Goal: Communication & Community: Answer question/provide support

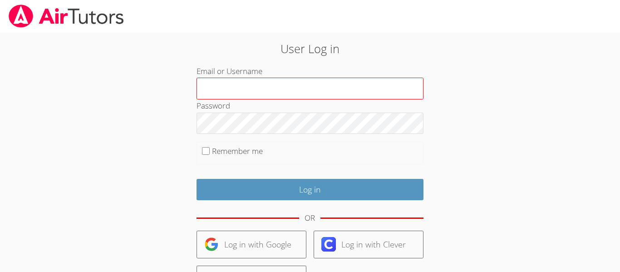
click at [245, 90] on input "Email or Username" at bounding box center [309, 89] width 227 height 22
type input "a.morales26@lodiusd.org"
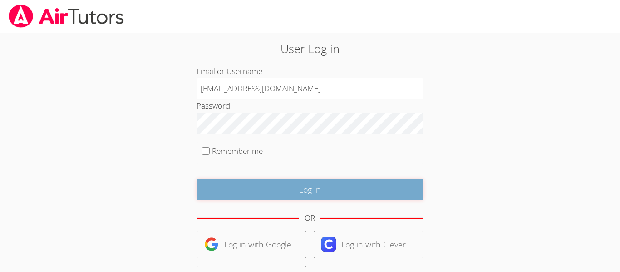
click at [301, 191] on input "Log in" at bounding box center [309, 189] width 227 height 21
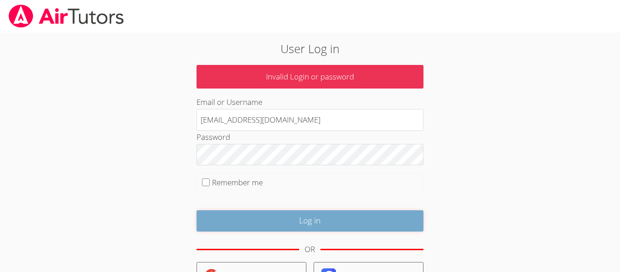
click at [316, 225] on input "Log in" at bounding box center [309, 220] width 227 height 21
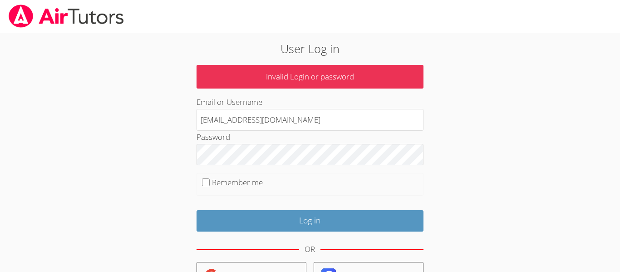
click at [329, 81] on p "Invalid Login or password" at bounding box center [309, 77] width 227 height 24
click at [301, 74] on p "Invalid Login or password" at bounding box center [309, 77] width 227 height 24
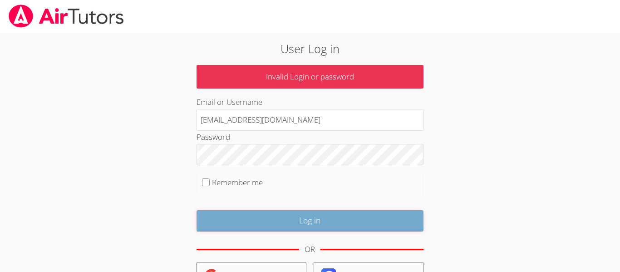
click at [318, 228] on input "Log in" at bounding box center [309, 220] width 227 height 21
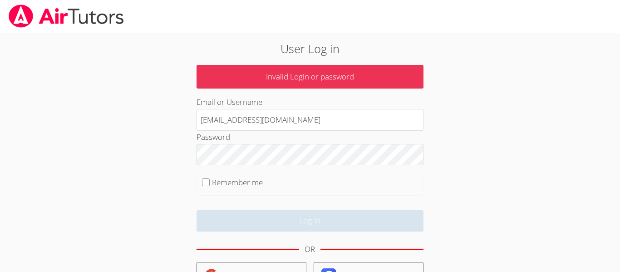
click at [290, 172] on form "Invalid Login or password Email or Username a.morales26@lodiusd.org Password Re…" at bounding box center [309, 224] width 227 height 319
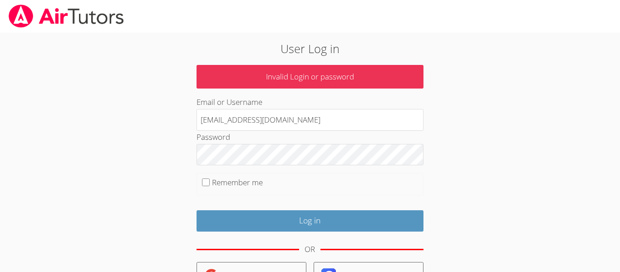
click at [346, 259] on div "OR" at bounding box center [309, 249] width 227 height 25
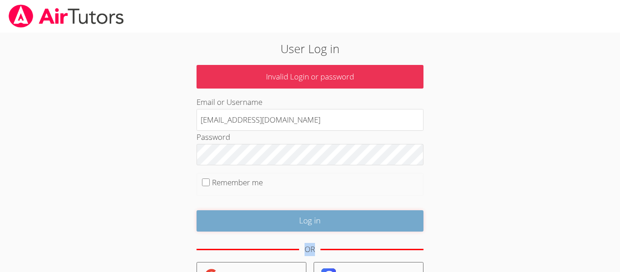
click at [296, 220] on input "Log in" at bounding box center [309, 220] width 227 height 21
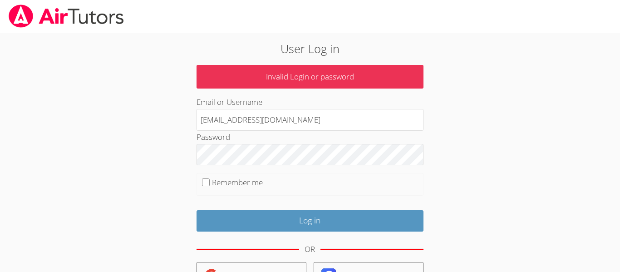
type input "a.morales26@lodiusd.org"
click at [317, 231] on form "Invalid Login or password Email or Username a.morales26@lodiusd.org Password Re…" at bounding box center [309, 224] width 227 height 319
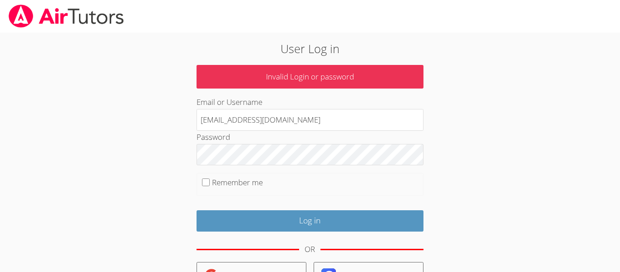
click at [317, 231] on form "Invalid Login or password Email or Username a.morales26@lodiusd.org Password Re…" at bounding box center [309, 224] width 227 height 319
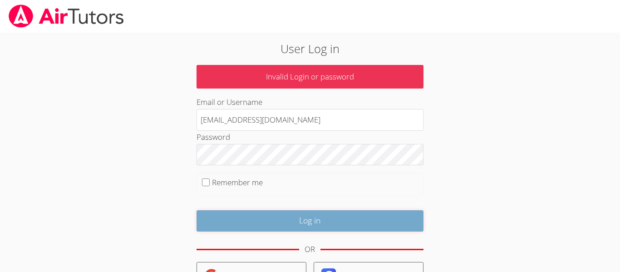
click at [313, 225] on input "Log in" at bounding box center [309, 220] width 227 height 21
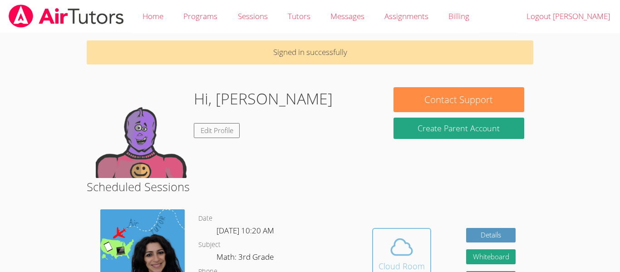
click at [400, 233] on button "Cloud Room" at bounding box center [401, 253] width 59 height 51
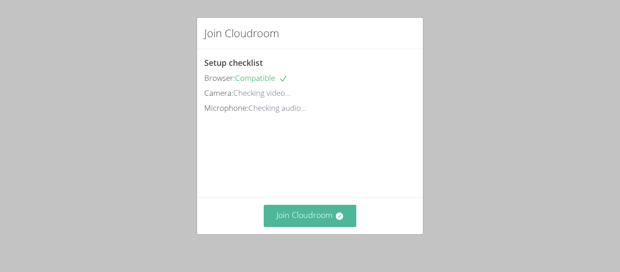
click at [299, 212] on button "Join Cloudroom" at bounding box center [310, 216] width 93 height 22
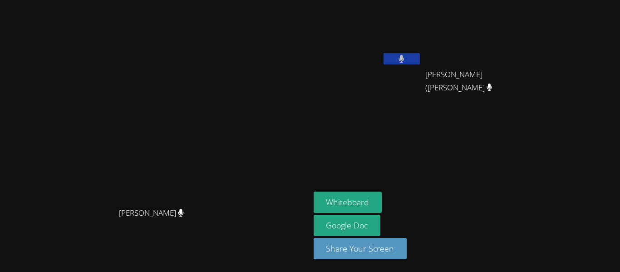
drag, startPoint x: 412, startPoint y: 199, endPoint x: 426, endPoint y: 187, distance: 18.0
click at [426, 187] on aside "[PERSON_NAME] [PERSON_NAME] ([PERSON_NAME] ([PERSON_NAME]) [PERSON_NAME] Whiteb…" at bounding box center [423, 136] width 227 height 272
click at [382, 206] on button "Whiteboard" at bounding box center [348, 201] width 69 height 21
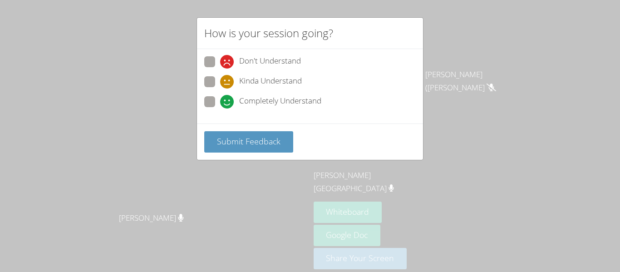
click at [220, 108] on span at bounding box center [220, 108] width 0 height 0
click at [220, 100] on input "Completely Understand" at bounding box center [224, 100] width 8 height 8
radio input "true"
click at [236, 126] on div "Submit Feedback" at bounding box center [310, 141] width 226 height 36
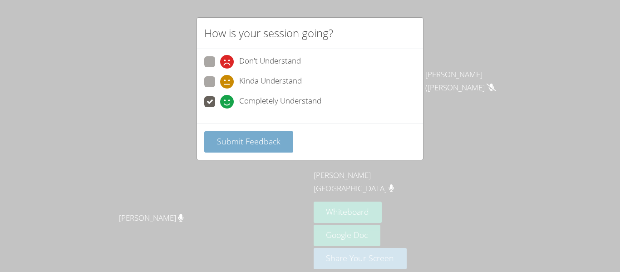
click at [241, 139] on span "Submit Feedback" at bounding box center [249, 141] width 64 height 11
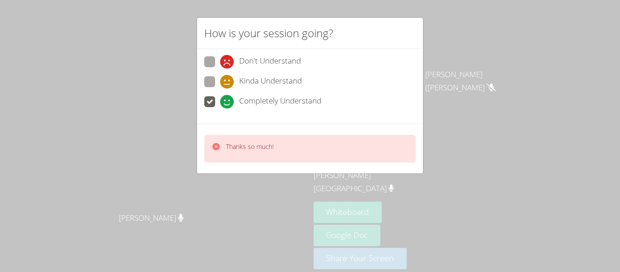
click at [240, 138] on div "Thanks so much!" at bounding box center [309, 149] width 211 height 28
click at [247, 143] on p "Thanks so much!" at bounding box center [250, 146] width 48 height 9
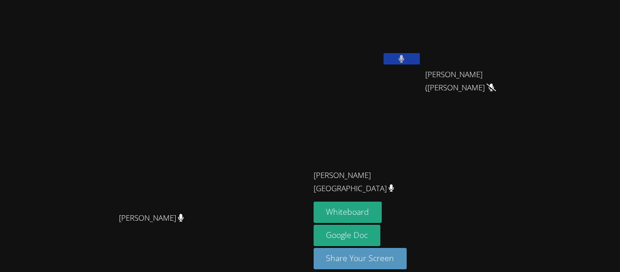
click at [223, 208] on video at bounding box center [155, 123] width 136 height 170
click at [394, 184] on icon at bounding box center [391, 188] width 6 height 8
click at [406, 58] on icon at bounding box center [402, 59] width 10 height 8
click at [420, 59] on button at bounding box center [401, 58] width 36 height 11
